Goal: Task Accomplishment & Management: Complete application form

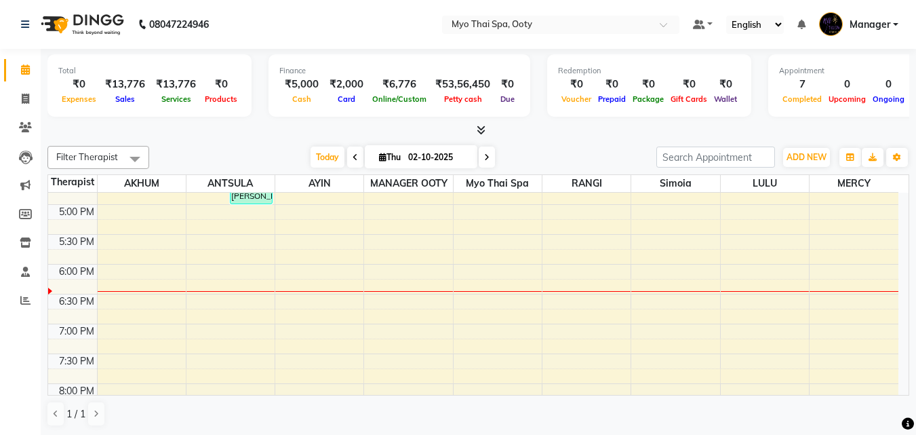
scroll to position [475, 0]
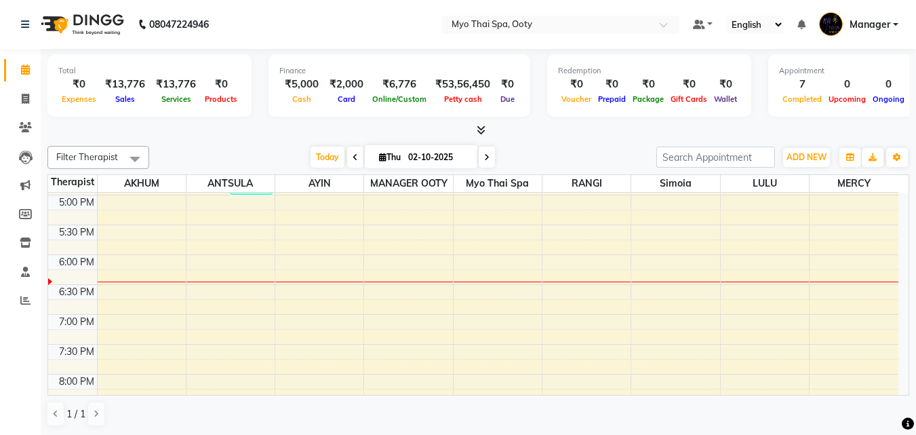
click at [759, 204] on div "9:00 AM 9:30 AM 10:00 AM 10:30 AM 11:00 AM 11:30 AM 12:00 PM 12:30 PM 1:00 PM 1…" at bounding box center [473, 105] width 851 height 775
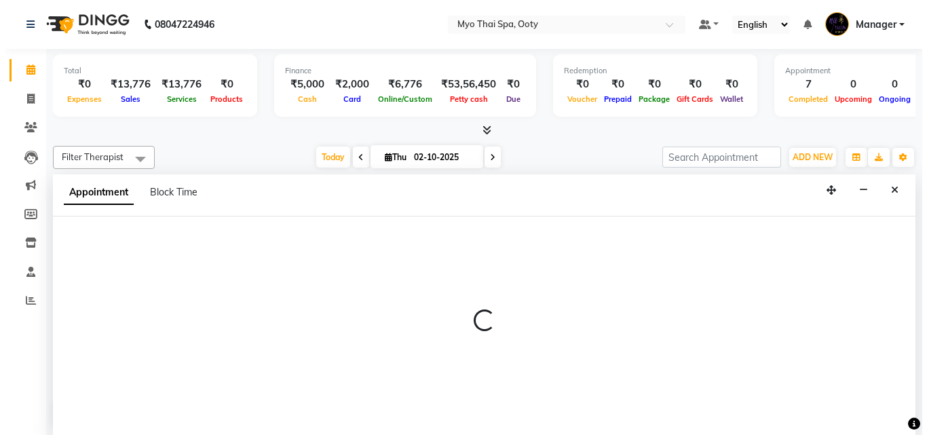
scroll to position [1, 0]
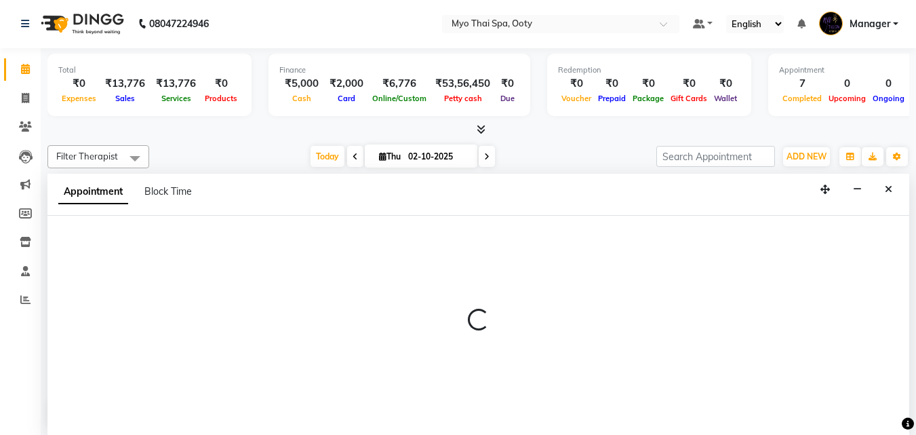
select select "88042"
select select "1020"
select select "tentative"
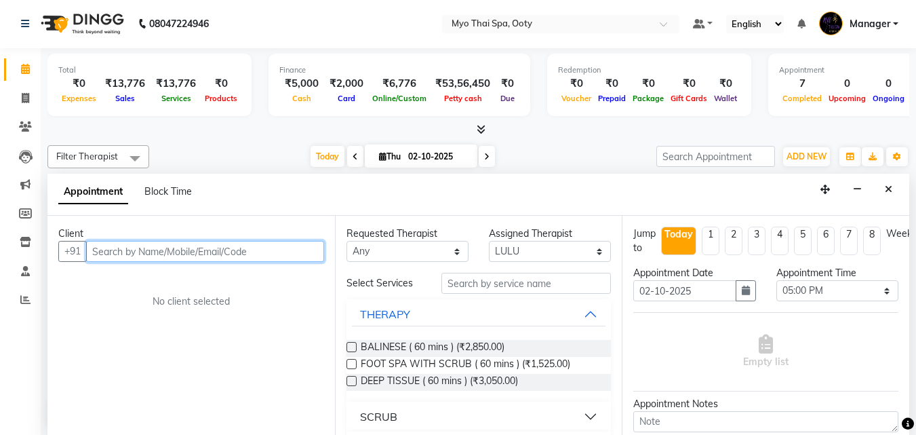
click at [273, 252] on input "text" at bounding box center [205, 251] width 238 height 21
type input "7094967837"
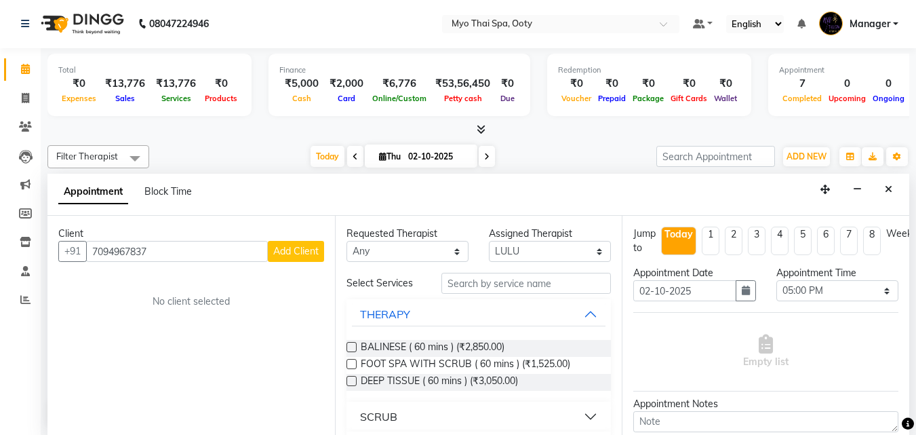
click at [303, 252] on span "Add Client" at bounding box center [295, 251] width 45 height 12
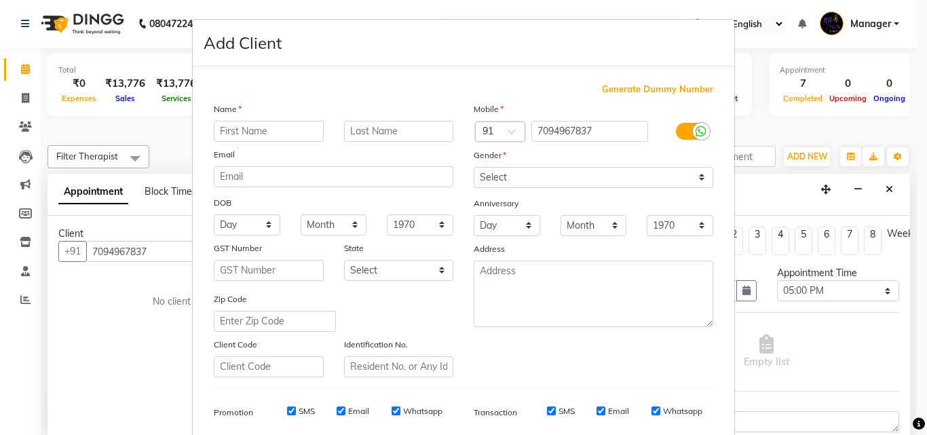
click at [267, 132] on input "text" at bounding box center [269, 131] width 110 height 21
type input "MANIK"
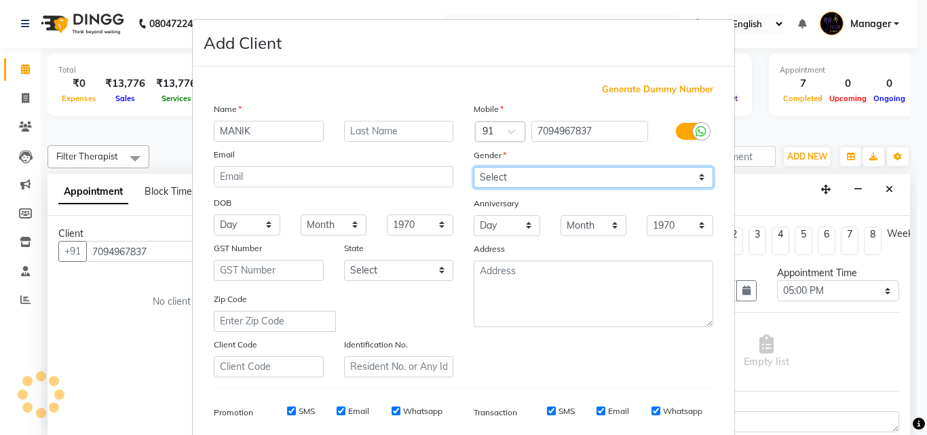
click at [587, 182] on select "Select [DEMOGRAPHIC_DATA] [DEMOGRAPHIC_DATA] Other Prefer Not To Say" at bounding box center [592, 177] width 239 height 21
select select "[DEMOGRAPHIC_DATA]"
click at [473, 167] on select "Select [DEMOGRAPHIC_DATA] [DEMOGRAPHIC_DATA] Other Prefer Not To Say" at bounding box center [592, 177] width 239 height 21
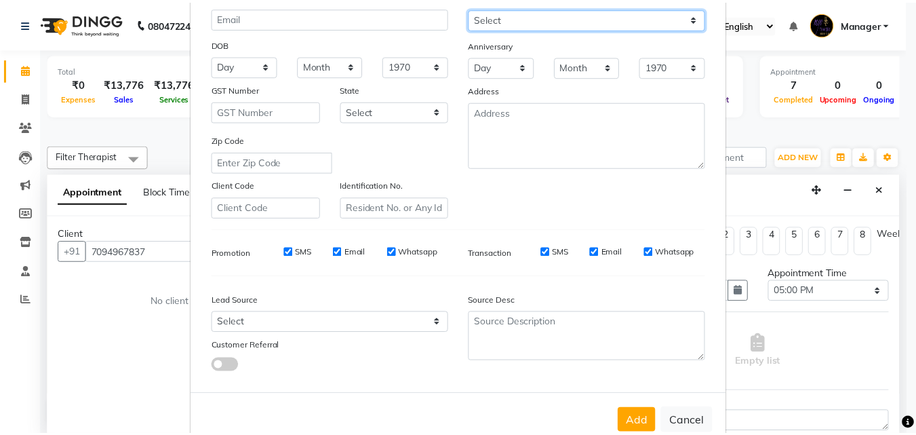
scroll to position [191, 0]
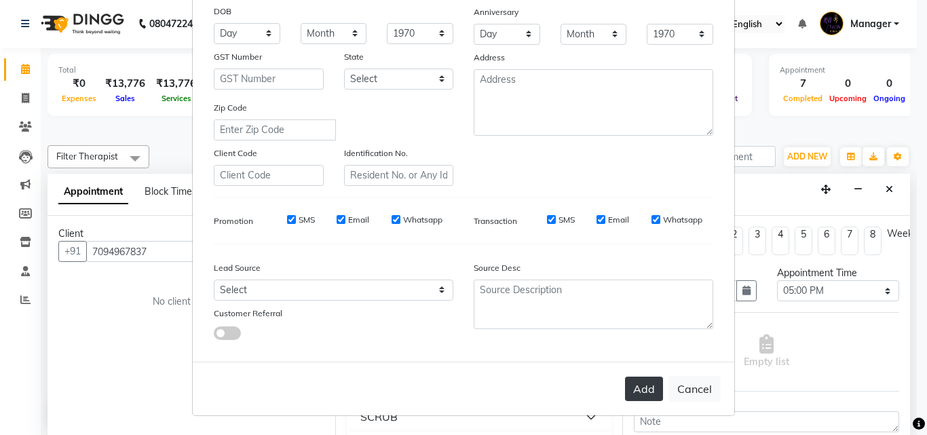
click at [638, 388] on button "Add" at bounding box center [644, 388] width 38 height 24
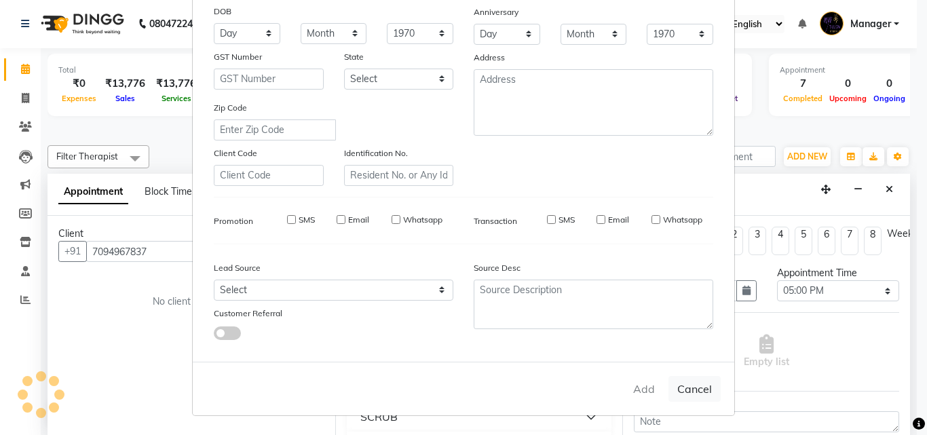
select select
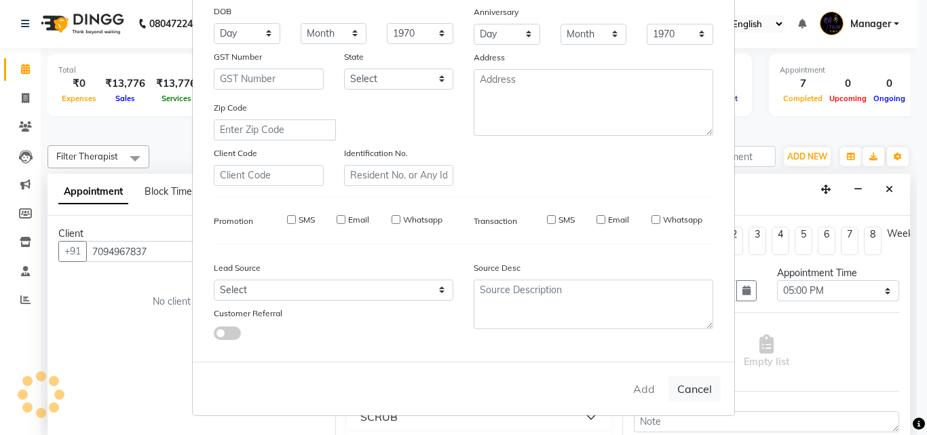
select select
checkbox input "false"
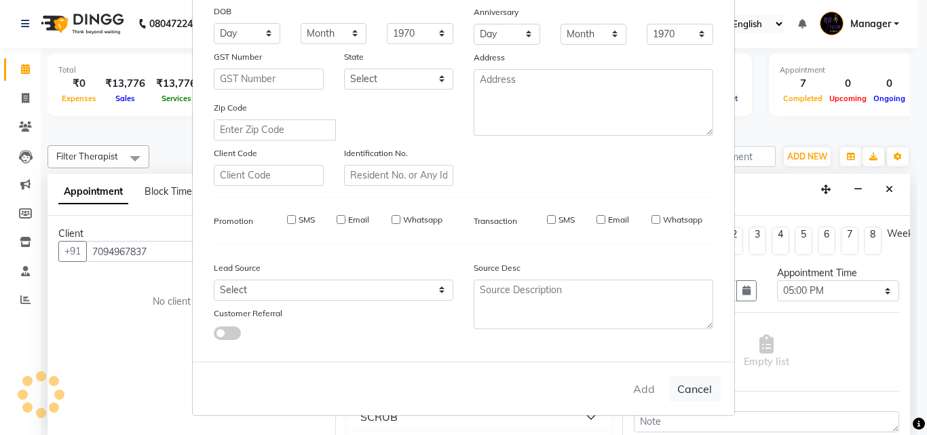
checkbox input "false"
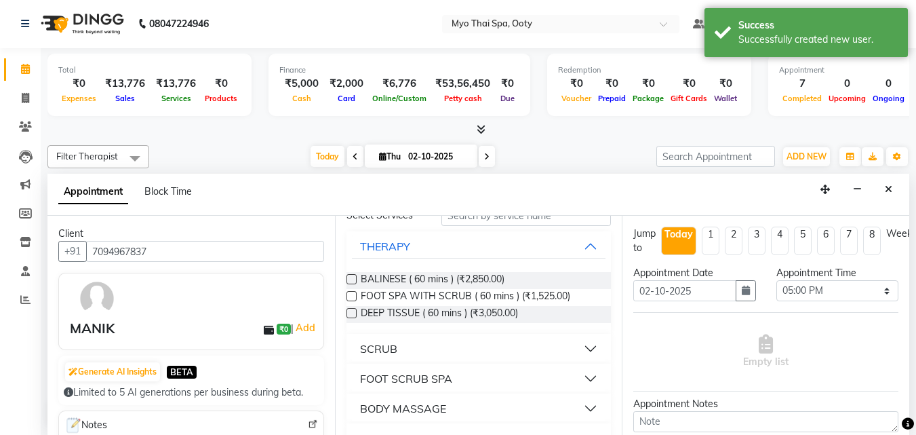
scroll to position [136, 0]
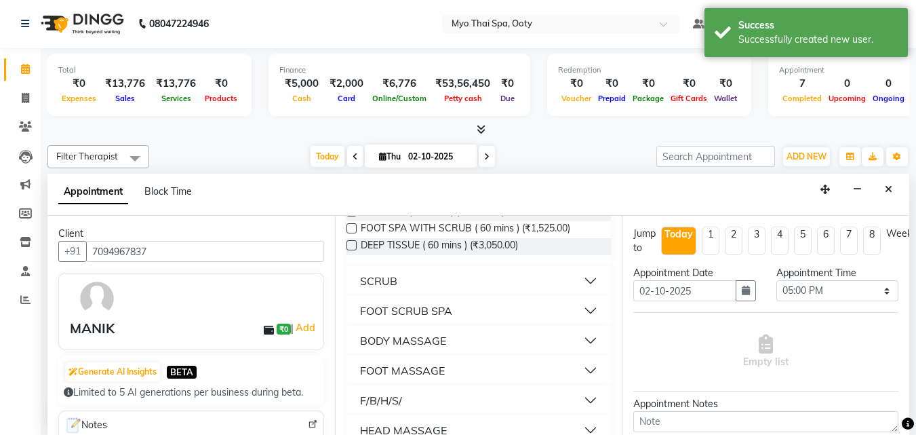
click at [579, 341] on button "BODY MASSAGE" at bounding box center [479, 340] width 254 height 24
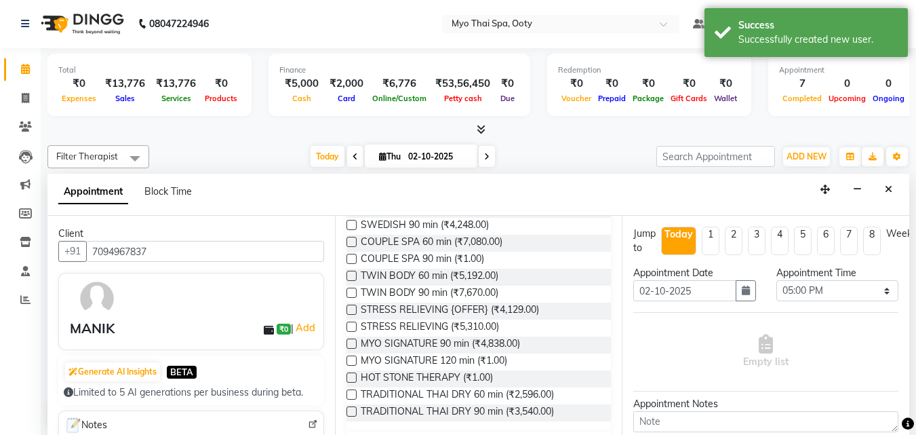
scroll to position [407, 0]
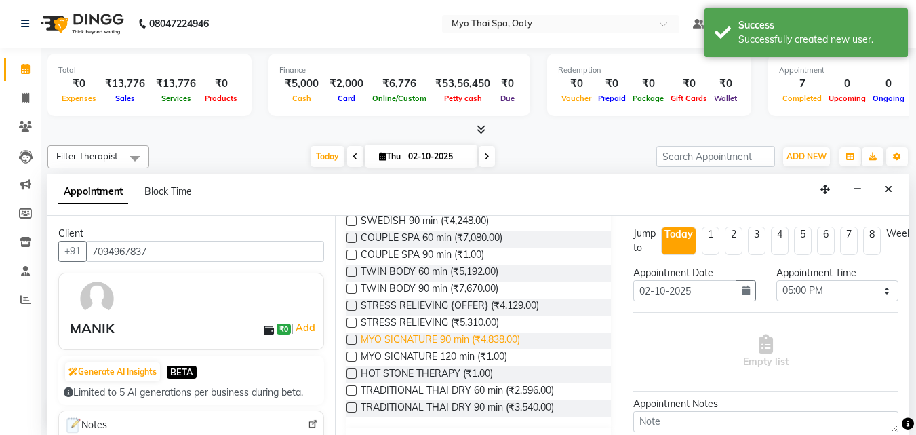
click at [494, 337] on span "MYO SIGNATURE 90 min (₹4,838.00)" at bounding box center [440, 340] width 159 height 17
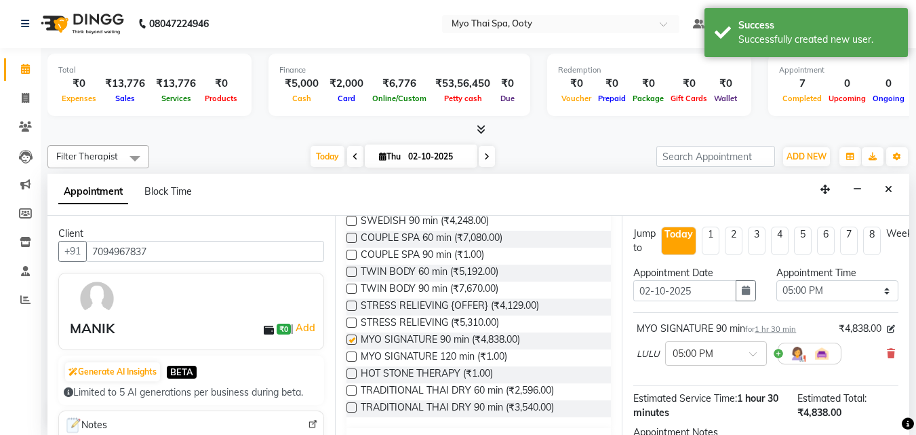
checkbox input "false"
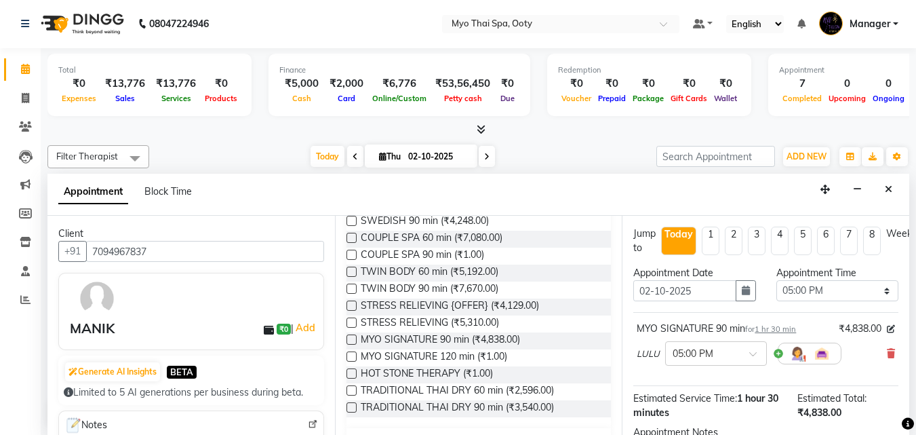
scroll to position [162, 0]
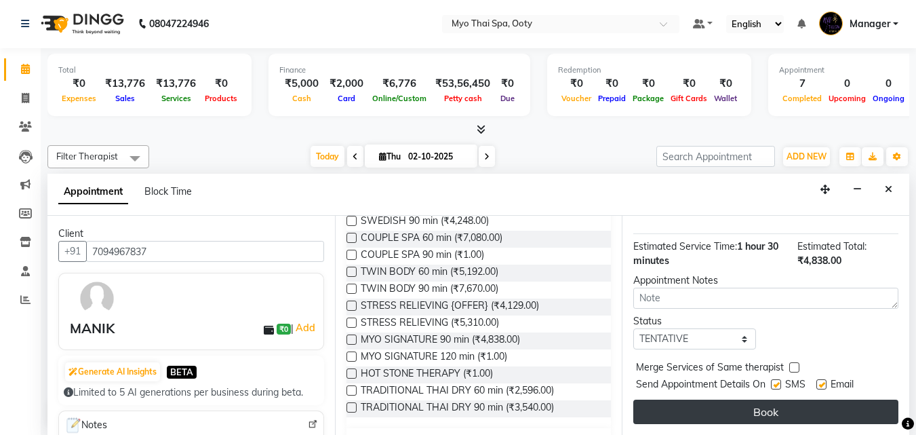
click at [722, 406] on button "Book" at bounding box center [766, 412] width 265 height 24
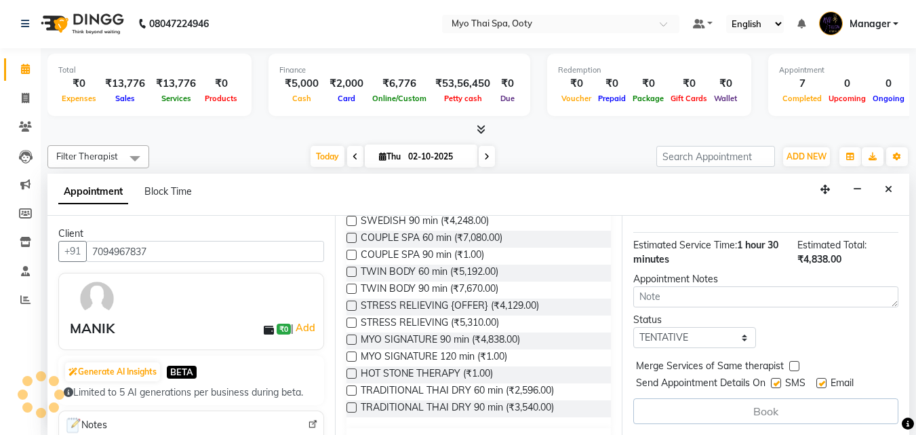
scroll to position [0, 0]
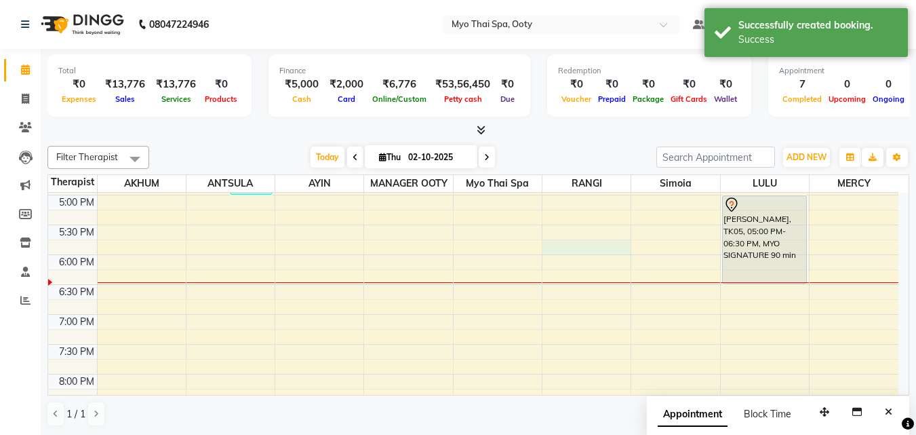
click at [579, 242] on div "9:00 AM 9:30 AM 10:00 AM 10:30 AM 11:00 AM 11:30 AM 12:00 PM 12:30 PM 1:00 PM 1…" at bounding box center [473, 105] width 851 height 775
select select "50629"
select select "tentative"
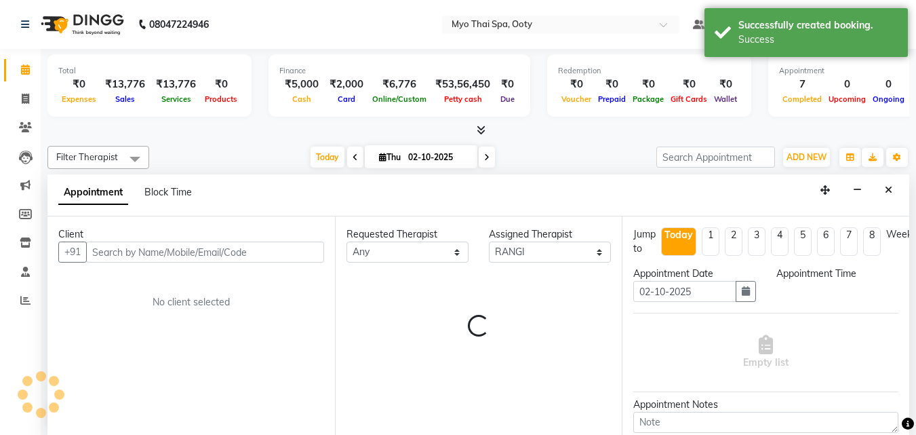
scroll to position [1, 0]
select select "1065"
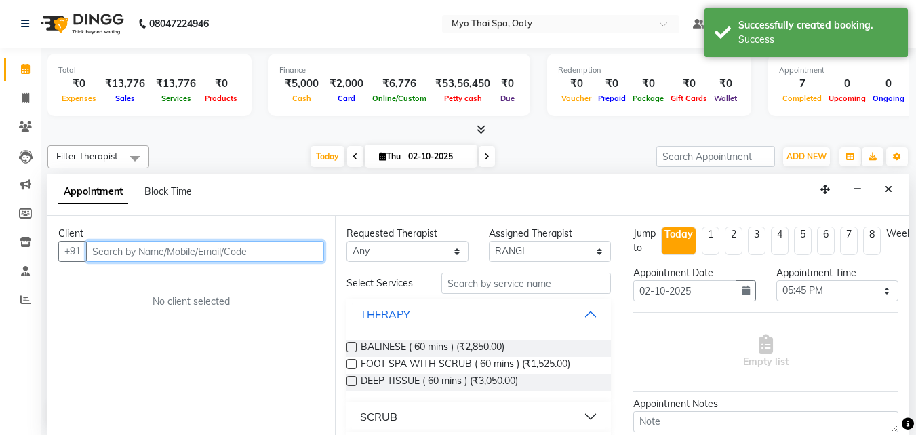
click at [239, 256] on input "text" at bounding box center [205, 251] width 238 height 21
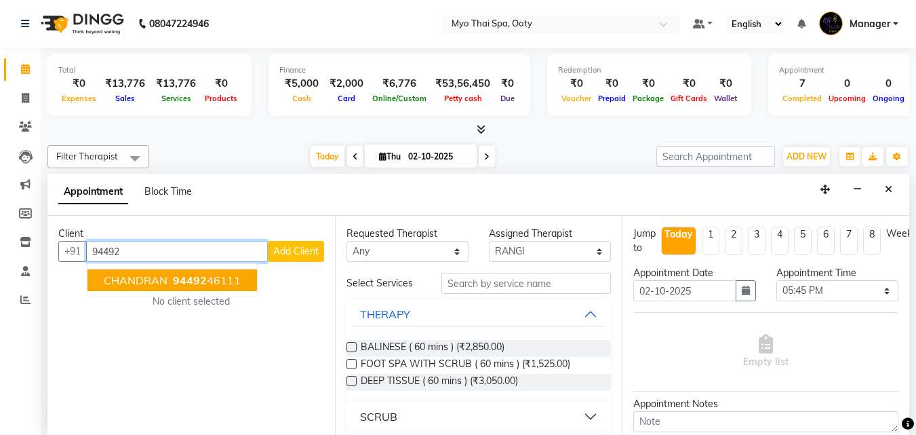
click at [187, 281] on span "94492" at bounding box center [190, 280] width 34 height 14
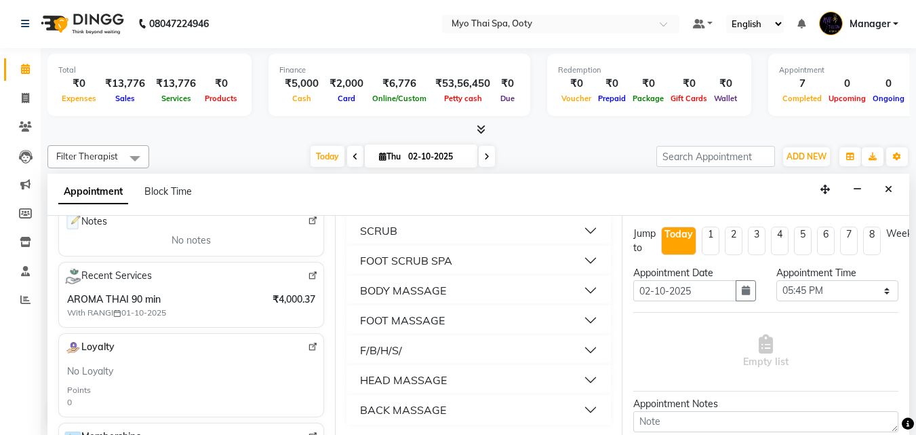
scroll to position [187, 0]
type input "9449246111"
click at [583, 290] on button "BODY MASSAGE" at bounding box center [479, 289] width 254 height 24
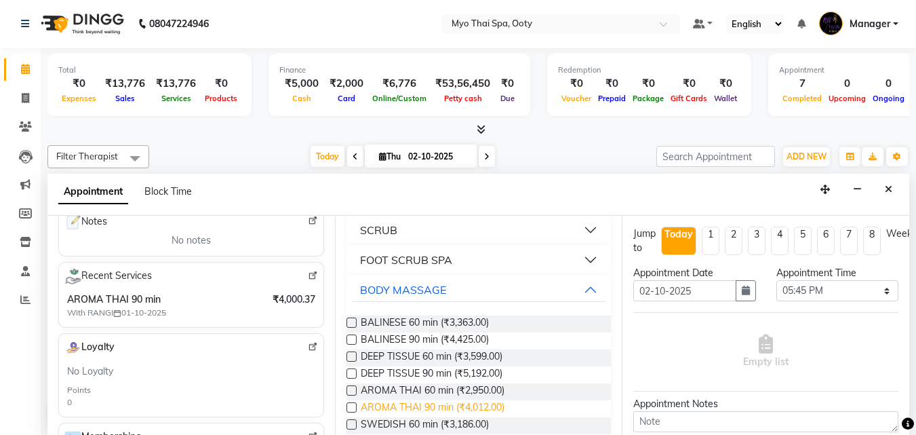
click at [462, 408] on span "AROMA THAI 90 min (₹4,012.00)" at bounding box center [433, 408] width 144 height 17
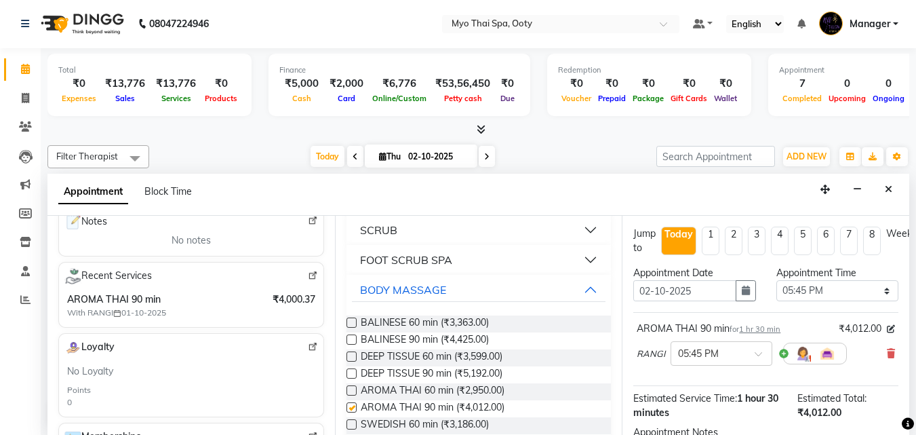
checkbox input "false"
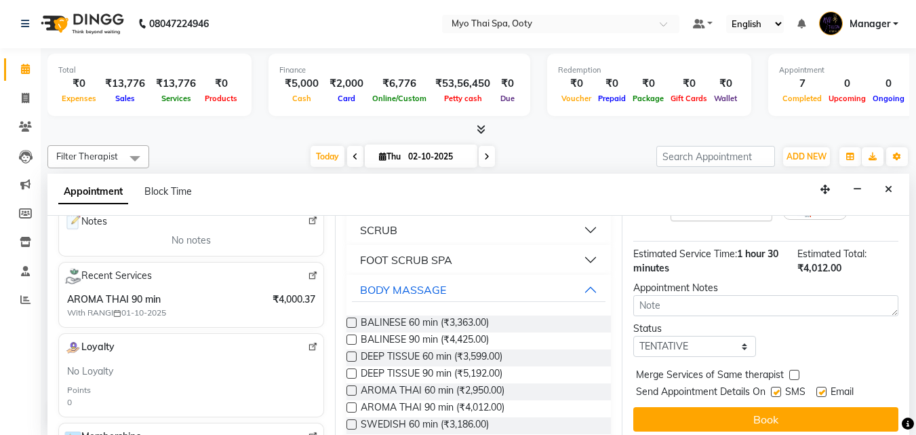
scroll to position [162, 0]
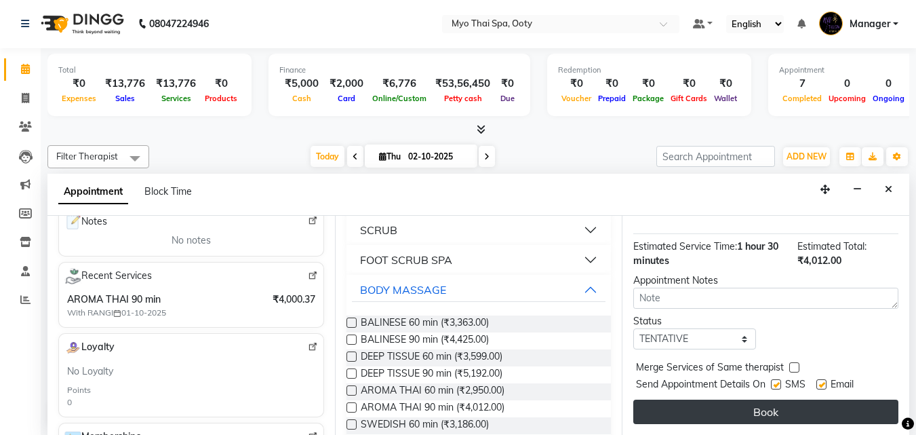
click at [707, 402] on button "Book" at bounding box center [766, 412] width 265 height 24
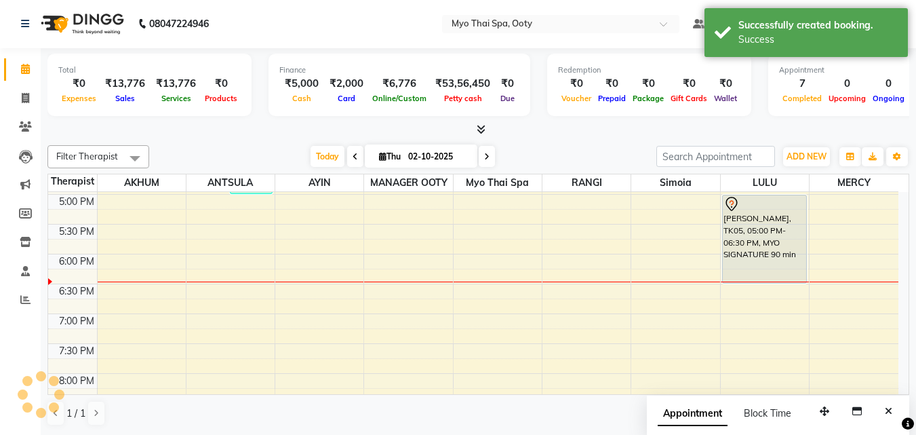
scroll to position [0, 0]
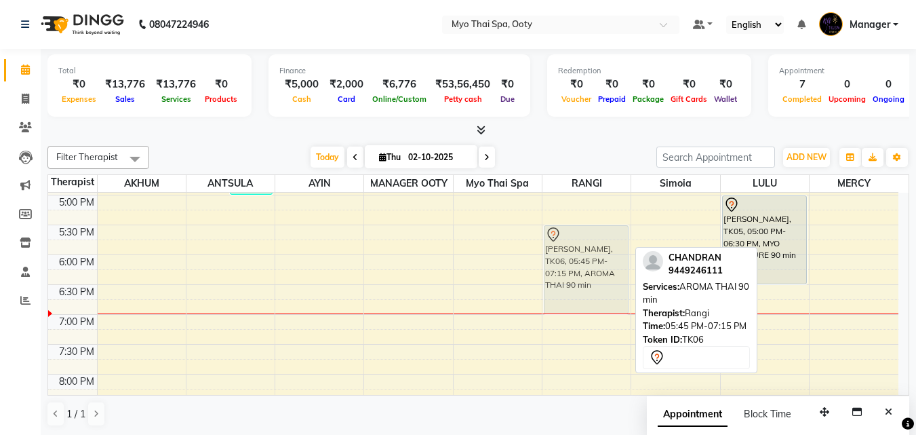
drag, startPoint x: 594, startPoint y: 270, endPoint x: 595, endPoint y: 254, distance: 16.3
click at [595, 254] on div "[PERSON_NAME], TK03, 03:00 PM-04:00 PM, DEEP TISSUE 60 min CHANDRAN, TK06, 05:4…" at bounding box center [587, 105] width 88 height 775
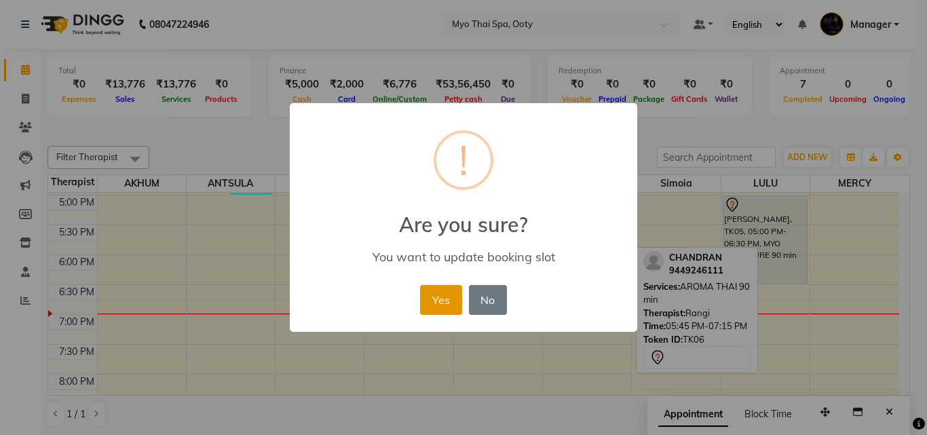
click at [442, 300] on button "Yes" at bounding box center [440, 300] width 41 height 30
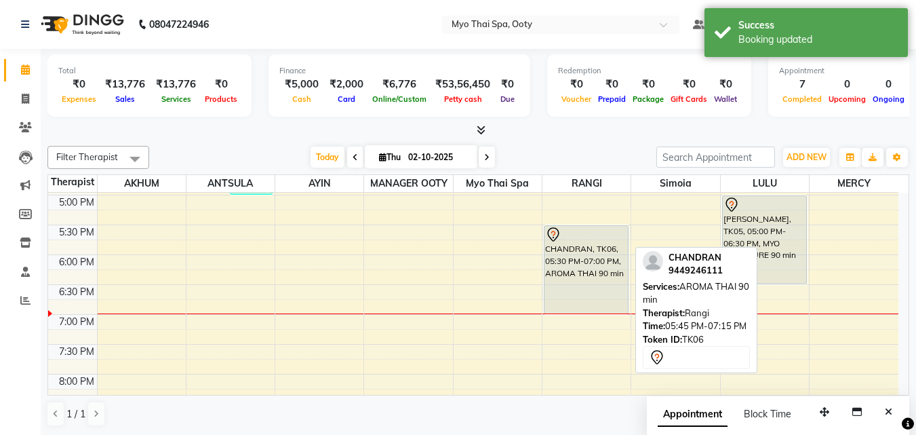
click at [600, 275] on div "CHANDRAN, TK06, 05:30 PM-07:00 PM, AROMA THAI 90 min" at bounding box center [586, 270] width 83 height 88
select select "7"
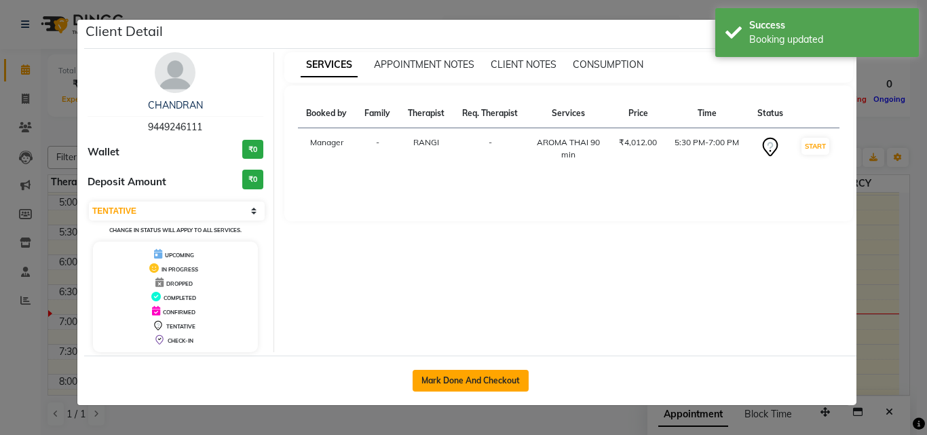
click at [514, 379] on button "Mark Done And Checkout" at bounding box center [470, 381] width 116 height 22
select select "service"
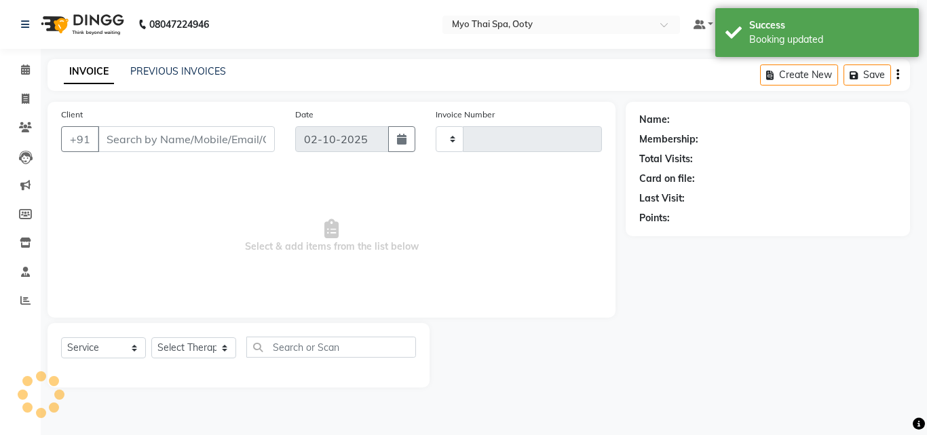
type input "1024"
select select "558"
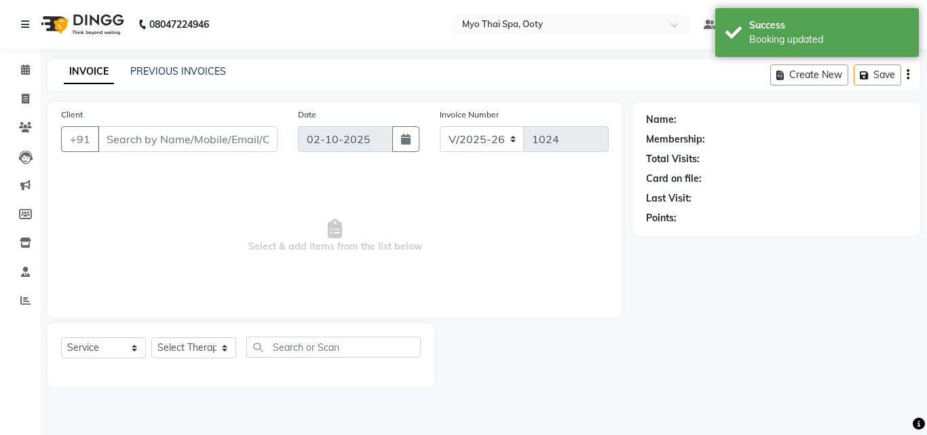
type input "9449246111"
select select "50629"
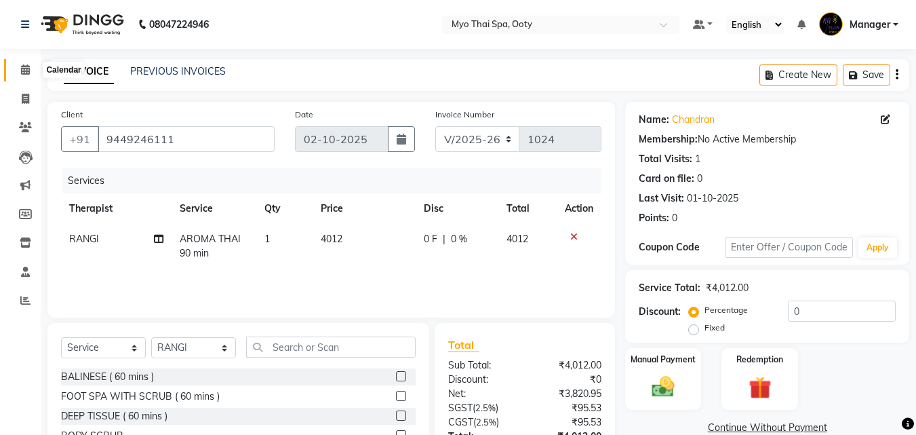
click at [21, 67] on icon at bounding box center [25, 69] width 9 height 10
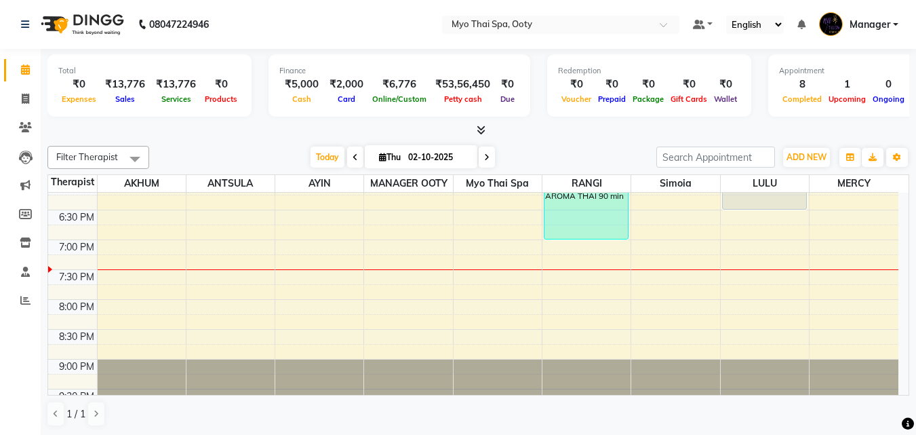
scroll to position [573, 0]
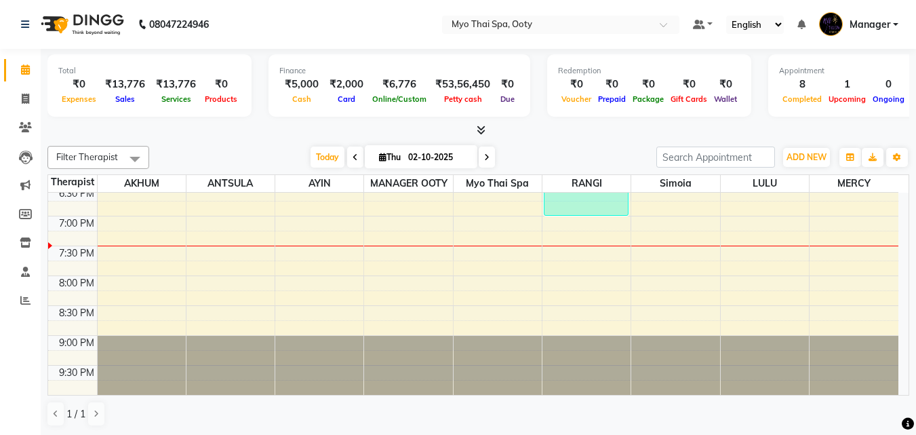
click at [846, 256] on div "9:00 AM 9:30 AM 10:00 AM 10:30 AM 11:00 AM 11:30 AM 12:00 PM 12:30 PM 1:00 PM 1…" at bounding box center [473, 6] width 851 height 775
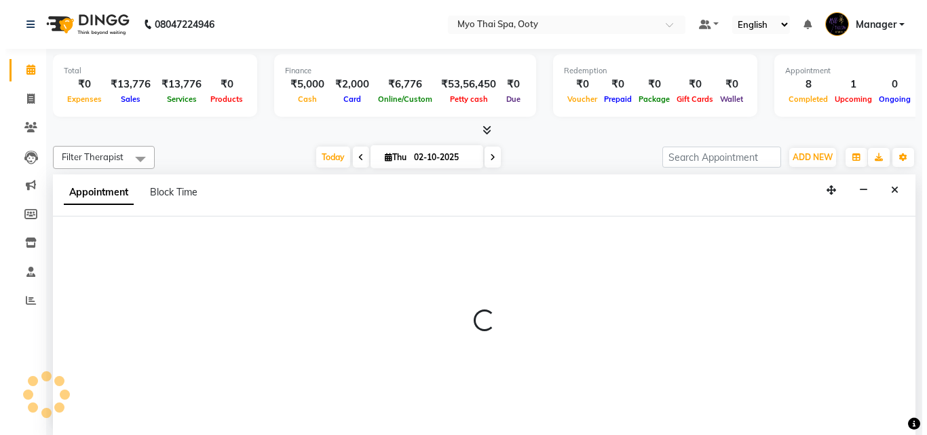
scroll to position [1, 0]
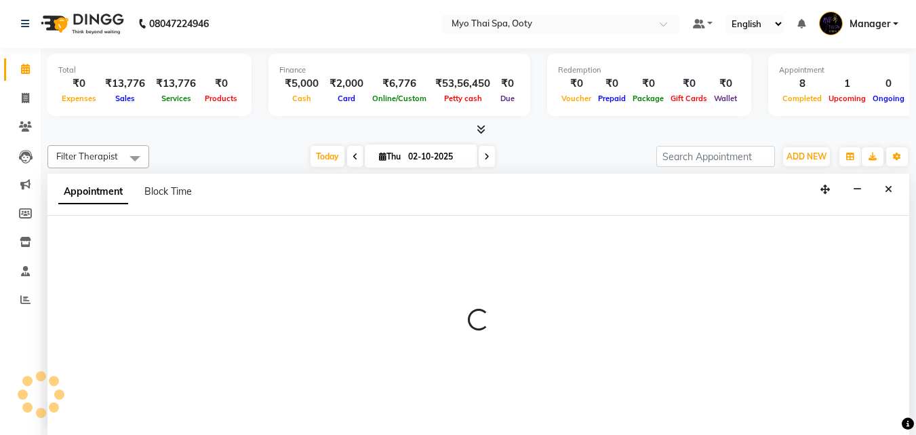
select select "86044"
select select "1170"
select select "tentative"
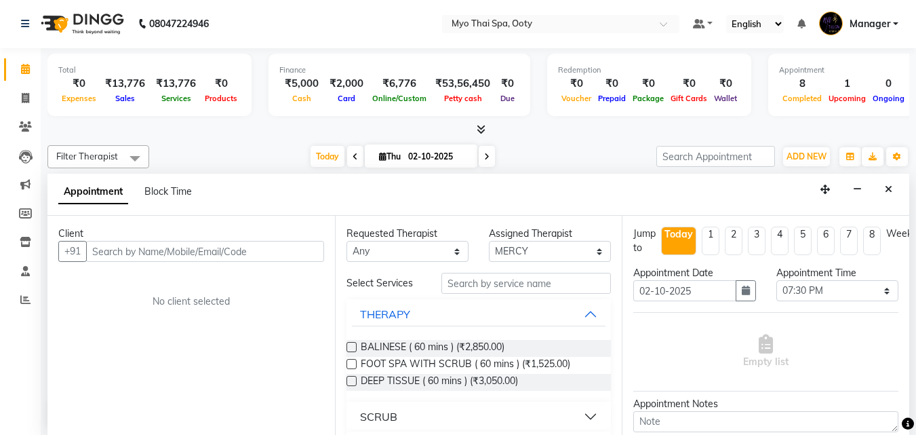
click at [238, 247] on input "text" at bounding box center [205, 251] width 238 height 21
type input "9600740681"
click at [305, 245] on span "Add Client" at bounding box center [295, 251] width 45 height 12
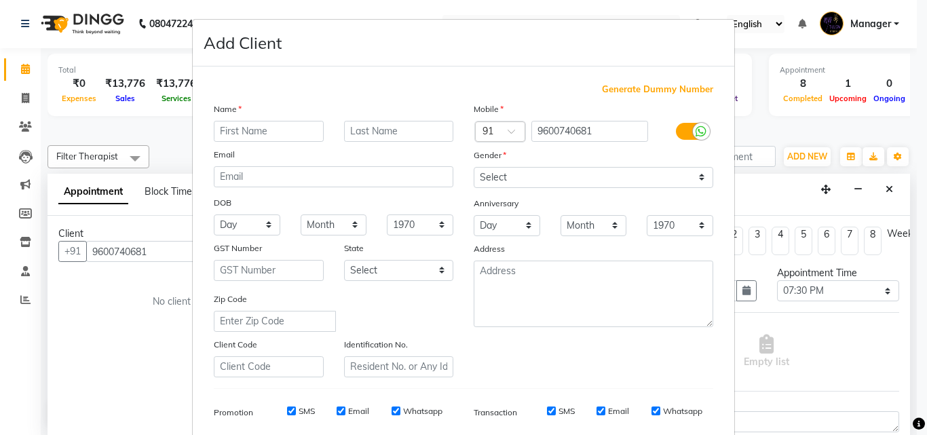
click at [275, 130] on input "text" at bounding box center [269, 131] width 110 height 21
type input "P"
type input "[PERSON_NAME]"
click at [606, 174] on select "Select [DEMOGRAPHIC_DATA] [DEMOGRAPHIC_DATA] Other Prefer Not To Say" at bounding box center [592, 177] width 239 height 21
select select "[DEMOGRAPHIC_DATA]"
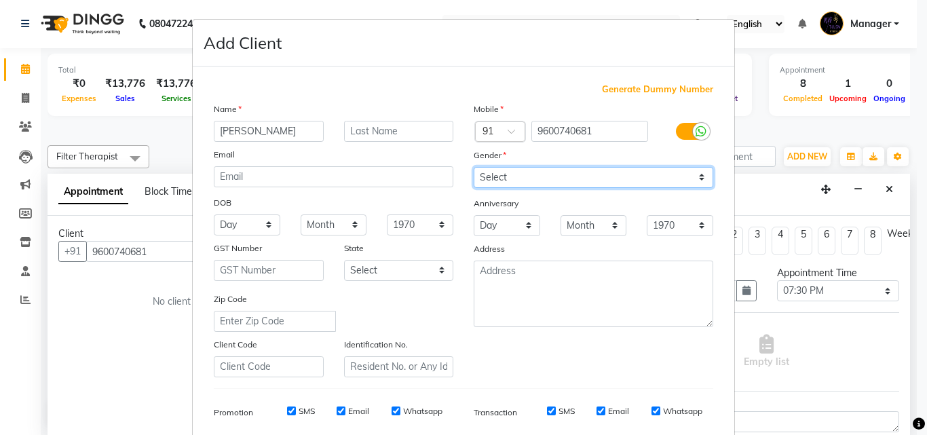
click at [473, 167] on select "Select [DEMOGRAPHIC_DATA] [DEMOGRAPHIC_DATA] Other Prefer Not To Say" at bounding box center [592, 177] width 239 height 21
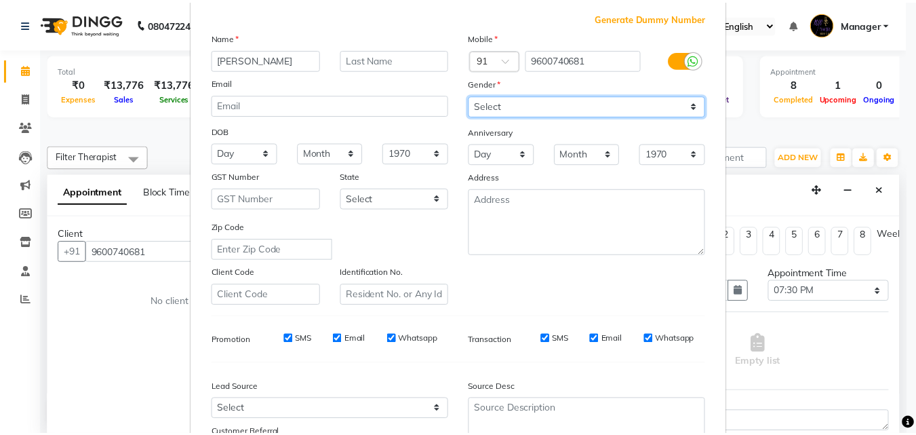
scroll to position [191, 0]
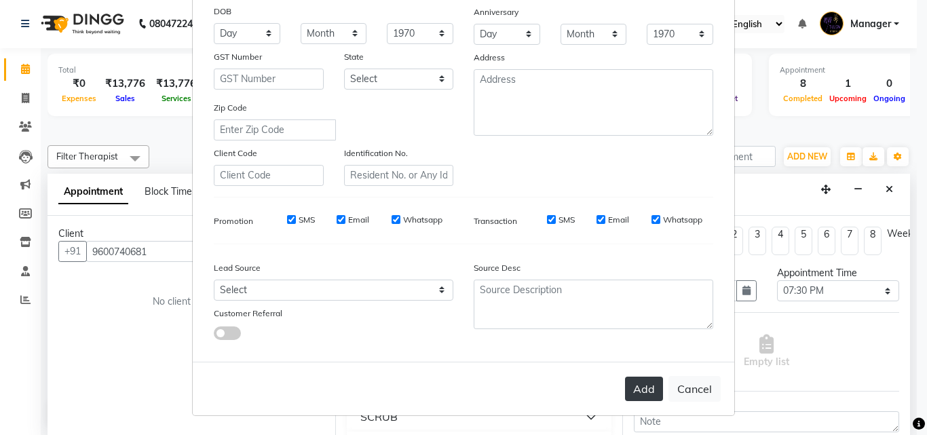
click at [638, 400] on button "Add" at bounding box center [644, 388] width 38 height 24
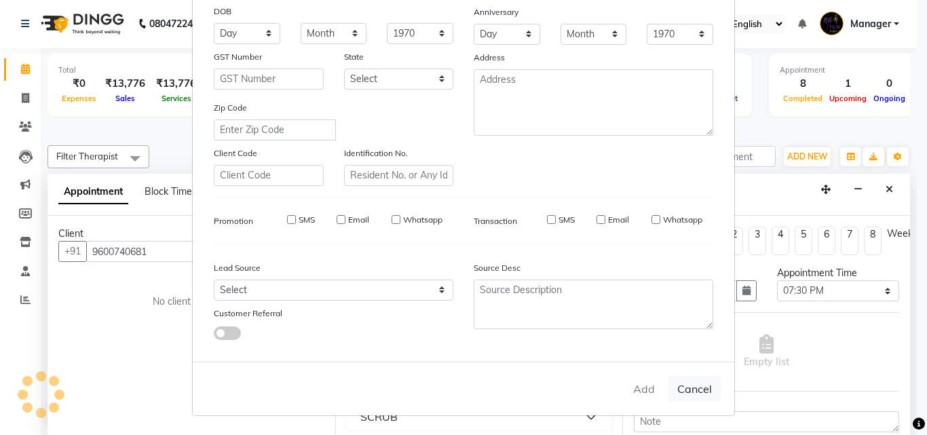
select select
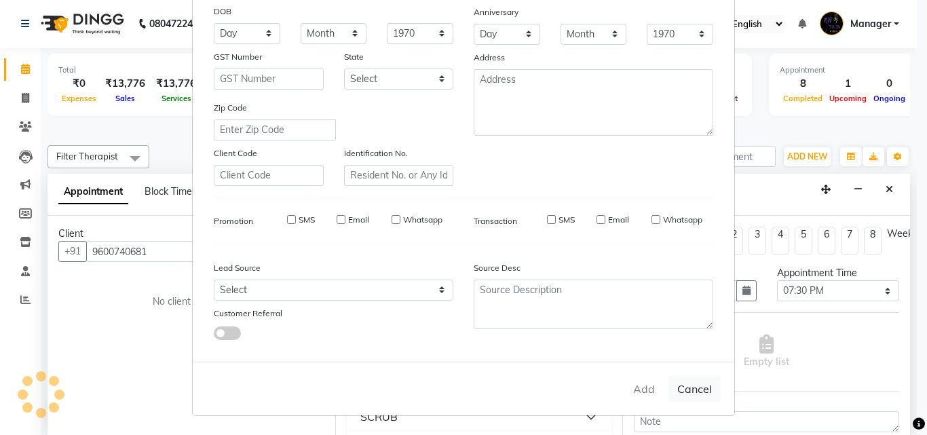
select select
checkbox input "false"
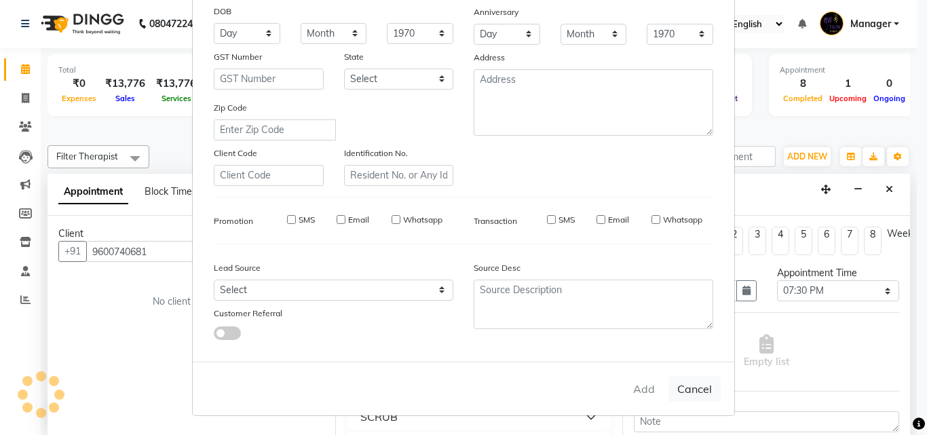
checkbox input "false"
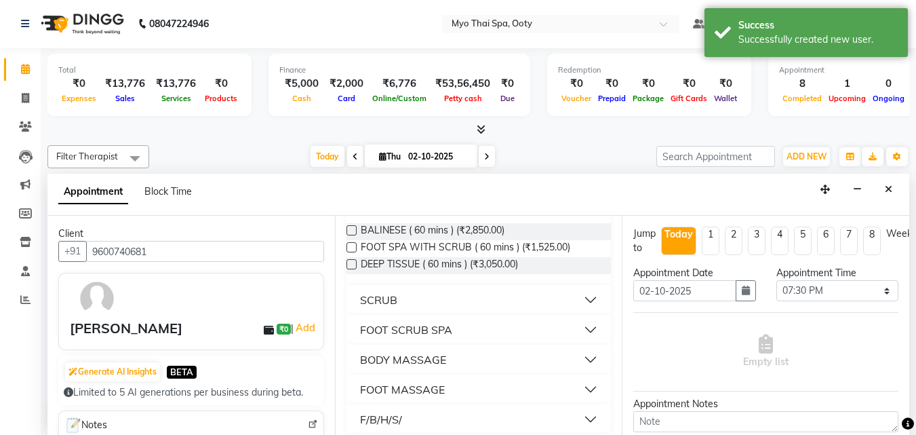
scroll to position [136, 0]
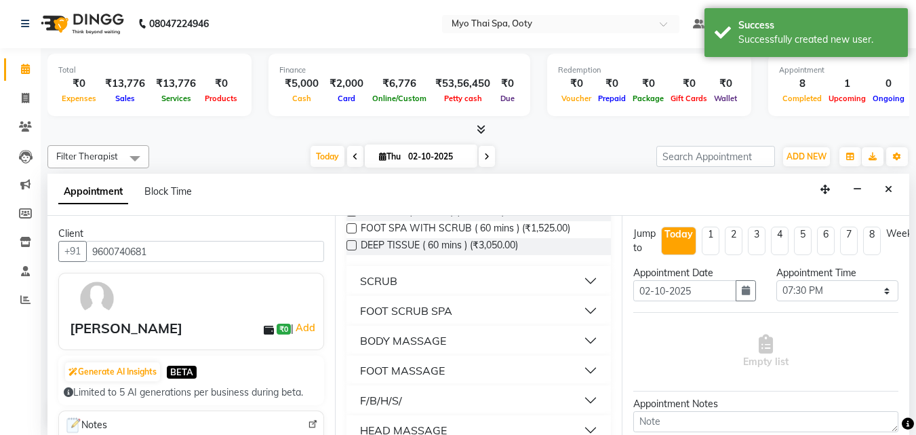
click at [573, 345] on button "BODY MASSAGE" at bounding box center [479, 340] width 254 height 24
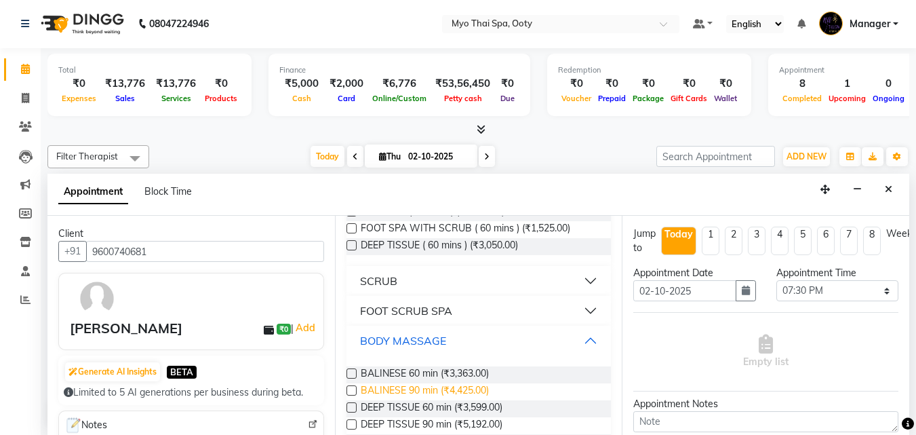
scroll to position [339, 0]
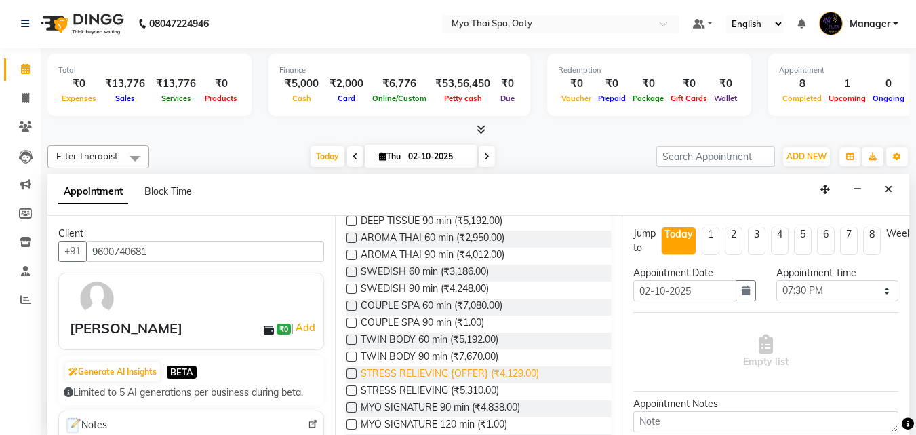
click at [473, 367] on span "STRESS RELIEVING {OFFER} (₹4,129.00)" at bounding box center [450, 374] width 178 height 17
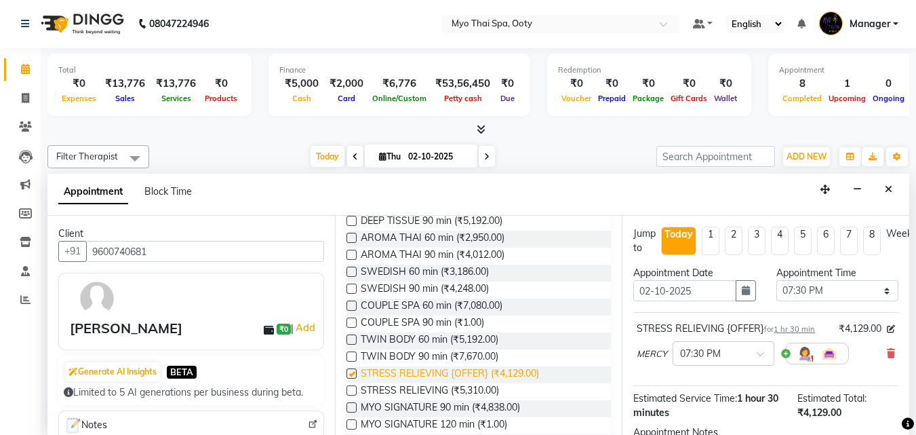
checkbox input "false"
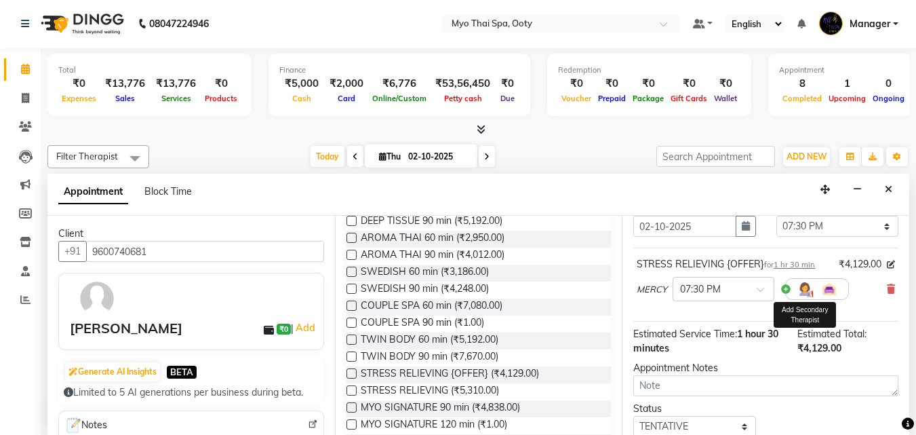
scroll to position [162, 0]
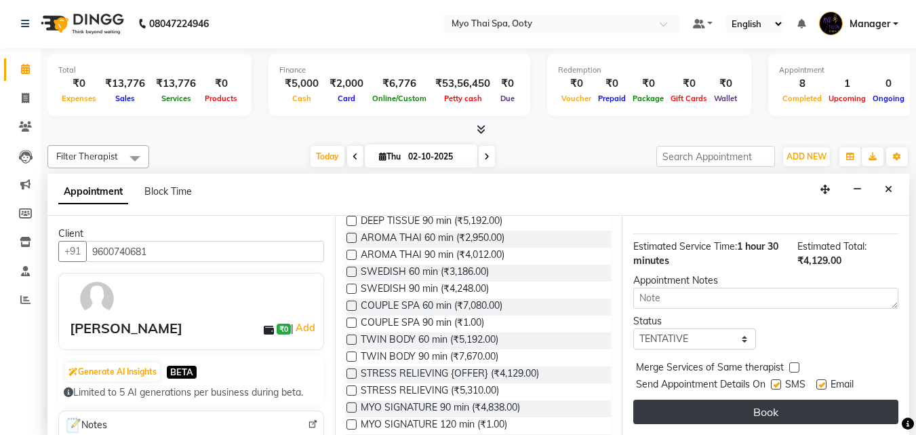
click at [797, 400] on button "Book" at bounding box center [766, 412] width 265 height 24
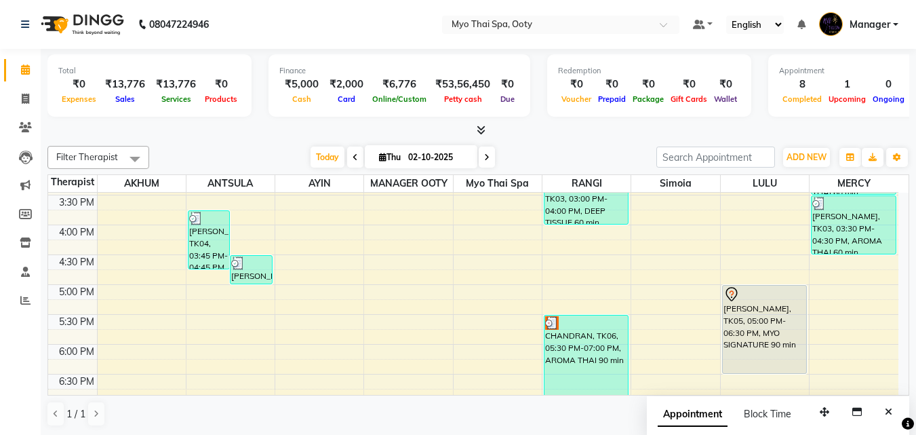
scroll to position [370, 0]
